Goal: Task Accomplishment & Management: Use online tool/utility

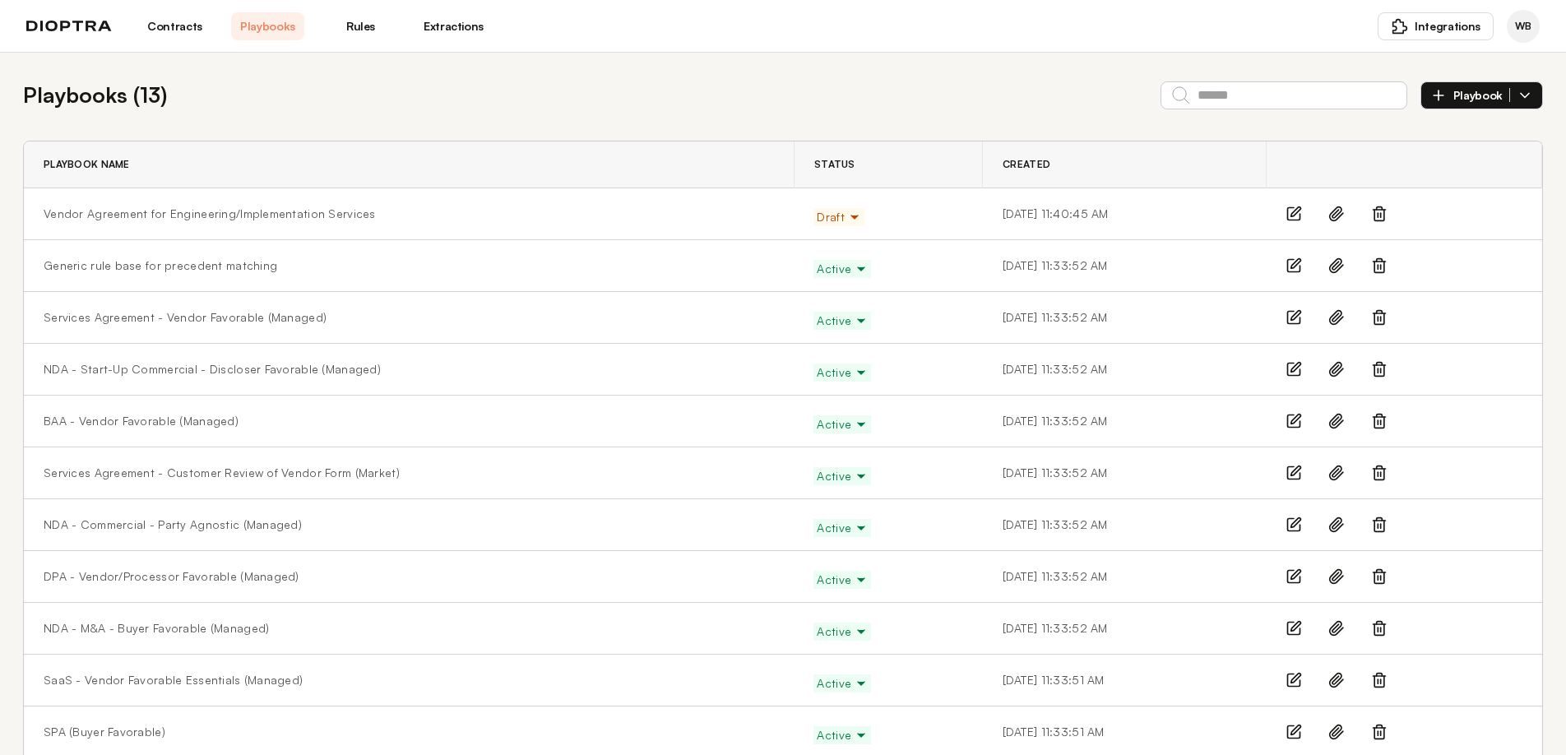
click at [154, 30] on link "Contracts" at bounding box center [174, 26] width 73 height 28
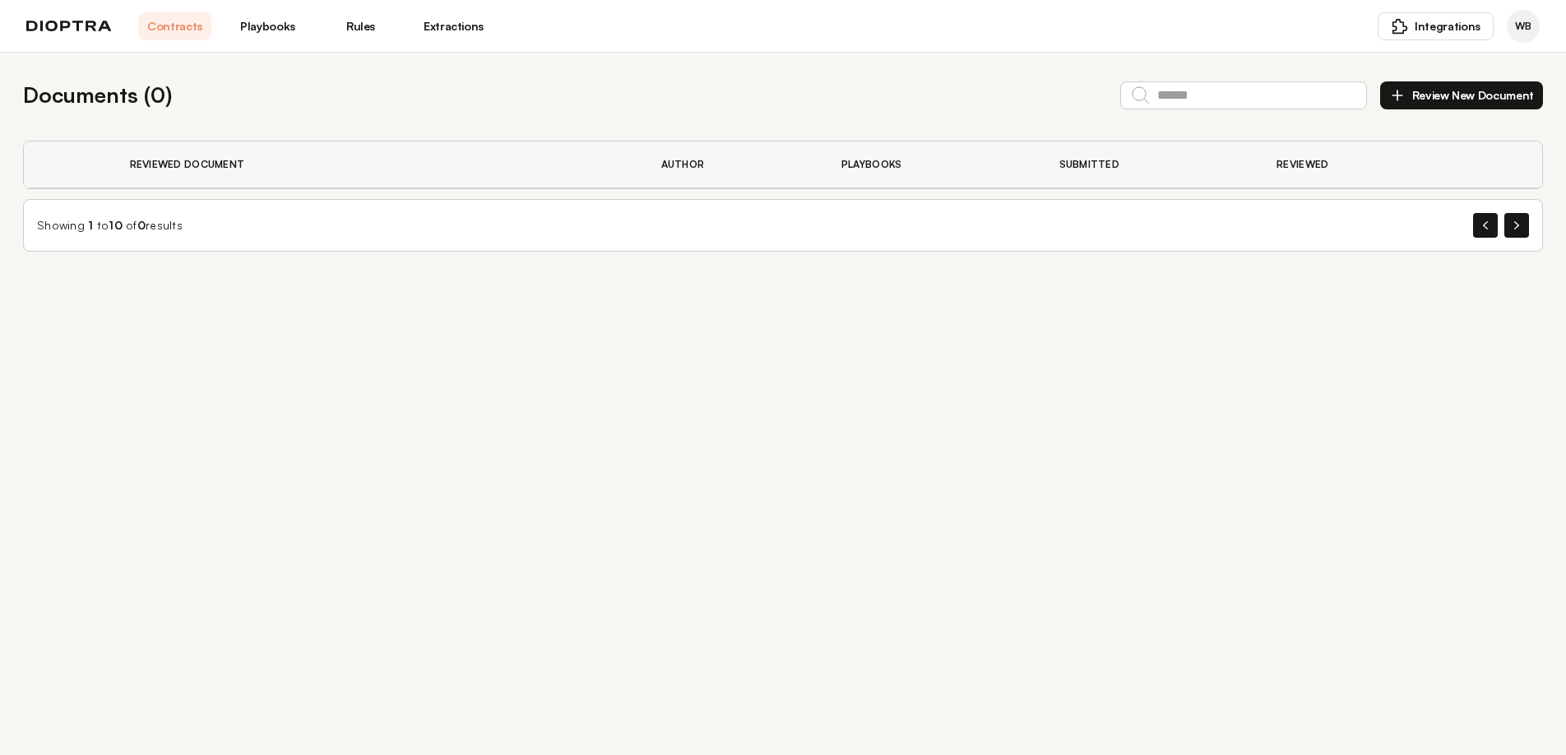
click at [1420, 93] on button "Review New Document" at bounding box center [1462, 95] width 163 height 28
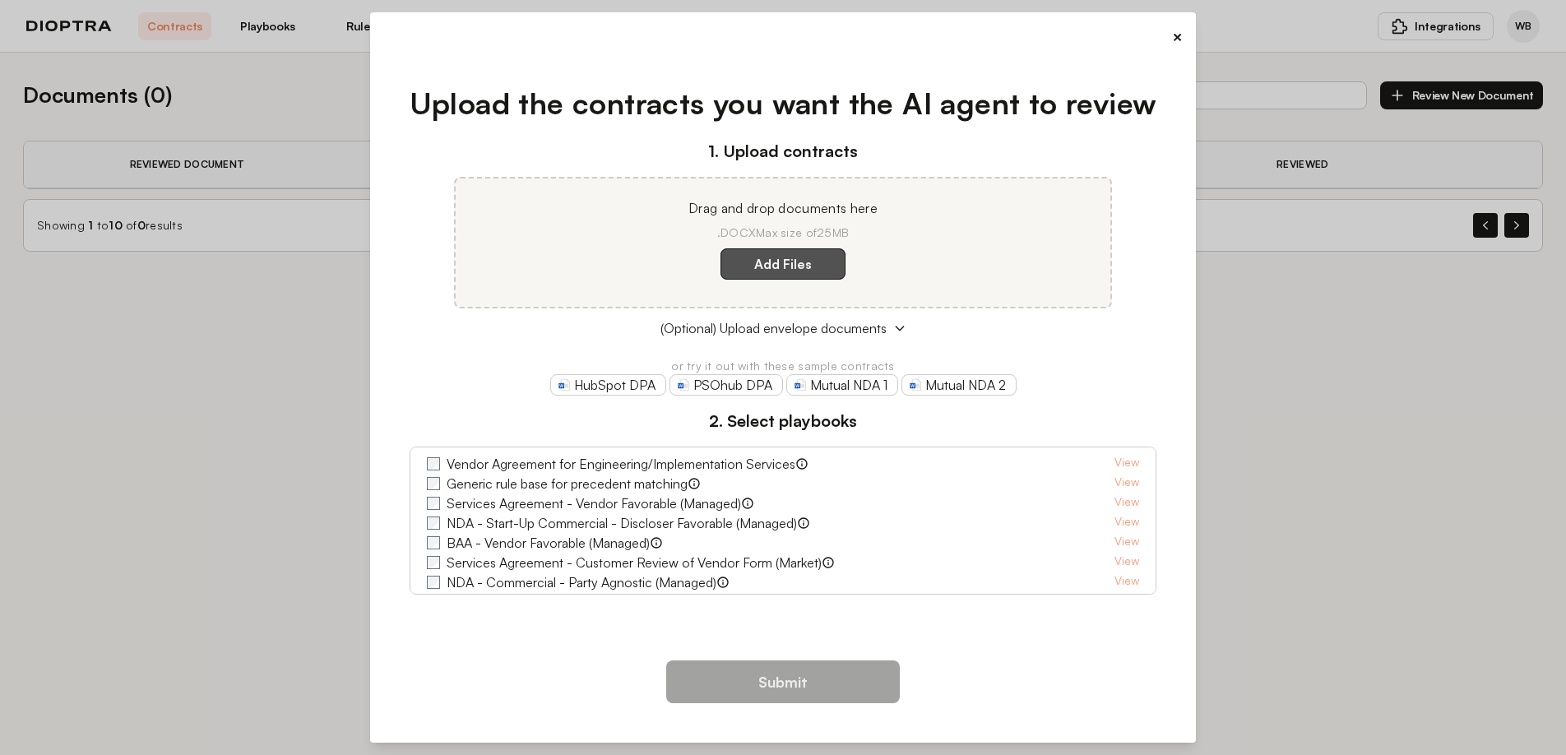
click at [791, 271] on label "Add Files" at bounding box center [783, 263] width 125 height 31
click at [0, 0] on here "Add Files" at bounding box center [0, 0] width 0 height 0
click at [1170, 38] on div "×" at bounding box center [783, 37] width 800 height 23
click at [1170, 28] on div "×" at bounding box center [783, 37] width 800 height 23
click at [1181, 30] on button "×" at bounding box center [1177, 37] width 11 height 23
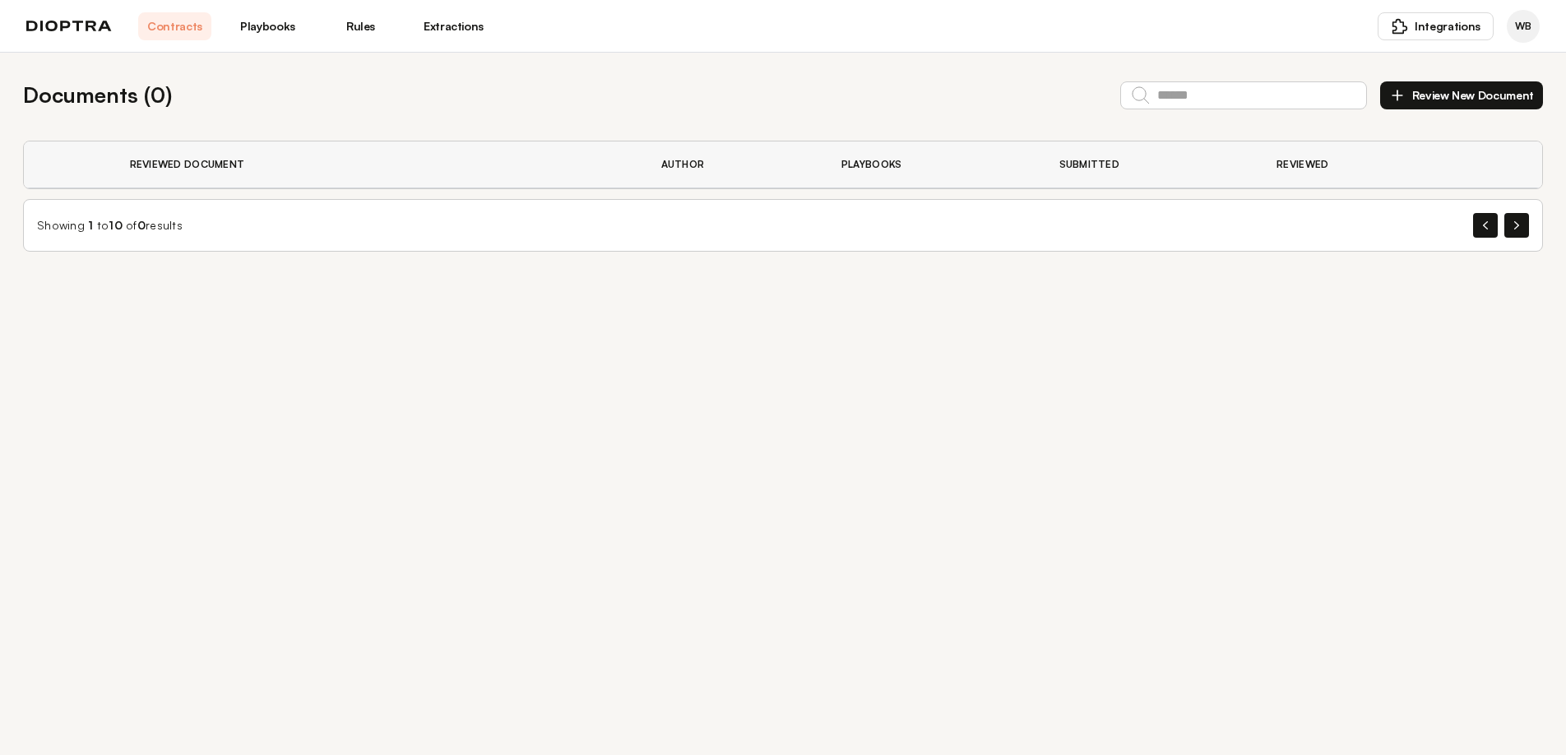
click at [458, 35] on link "Extractions" at bounding box center [453, 26] width 73 height 28
